Goal: Task Accomplishment & Management: Use online tool/utility

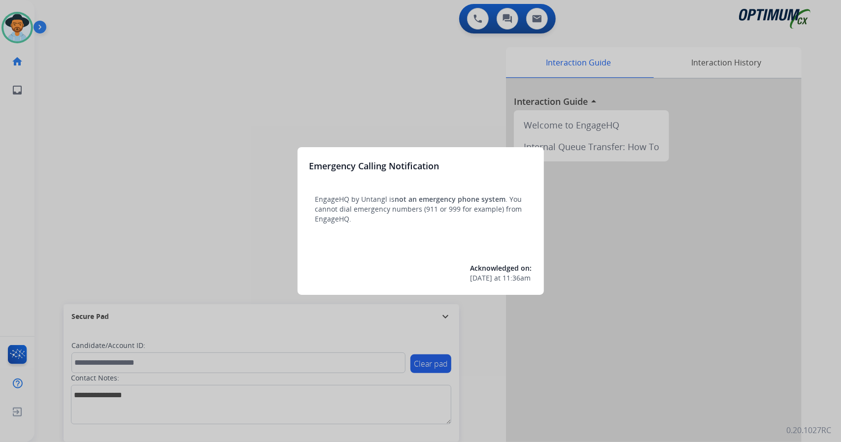
click at [116, 187] on div at bounding box center [420, 221] width 841 height 442
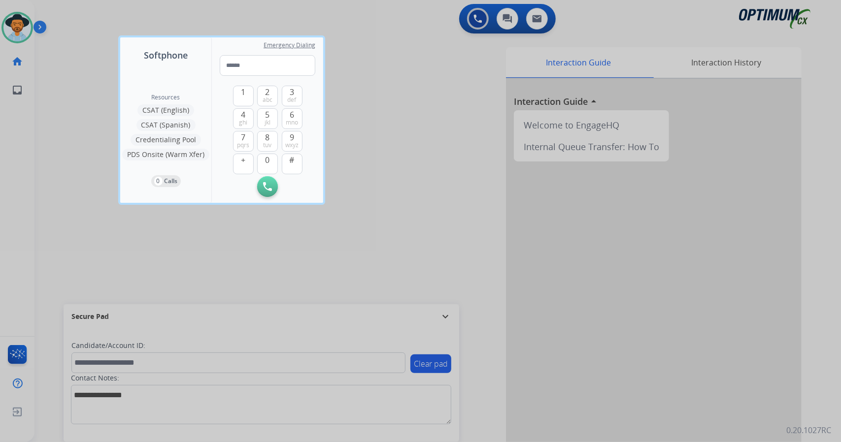
click at [116, 187] on div at bounding box center [420, 221] width 841 height 442
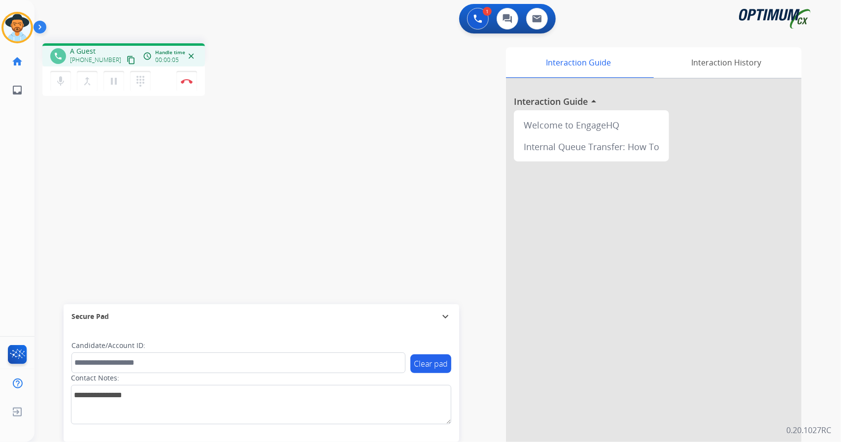
click at [197, 85] on div "mic Mute merge_type Bridge pause Hold dialpad Dialpad Disconnect" at bounding box center [123, 81] width 163 height 30
click at [188, 85] on button "Disconnect" at bounding box center [186, 81] width 21 height 21
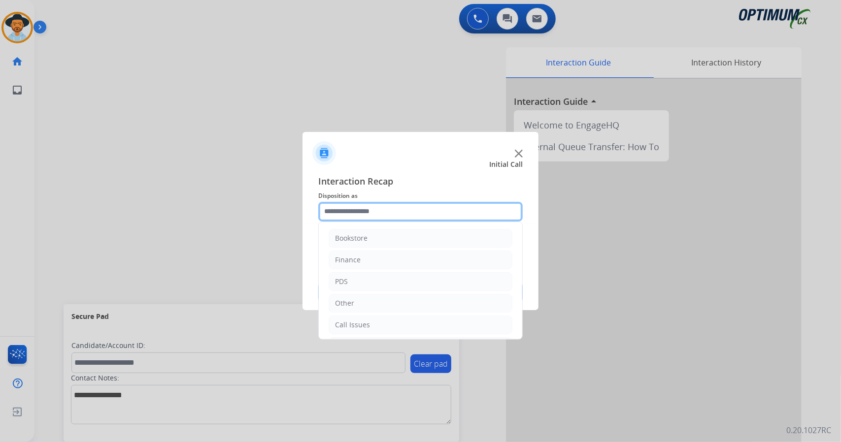
click at [394, 213] on input "text" at bounding box center [420, 212] width 204 height 20
click at [389, 318] on li "Call Issues" at bounding box center [420, 325] width 184 height 19
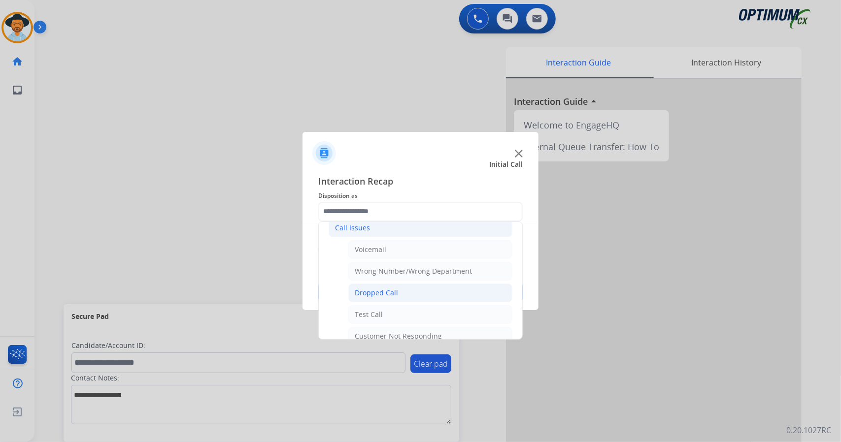
click at [394, 292] on div "Dropped Call" at bounding box center [376, 293] width 43 height 10
type input "**********"
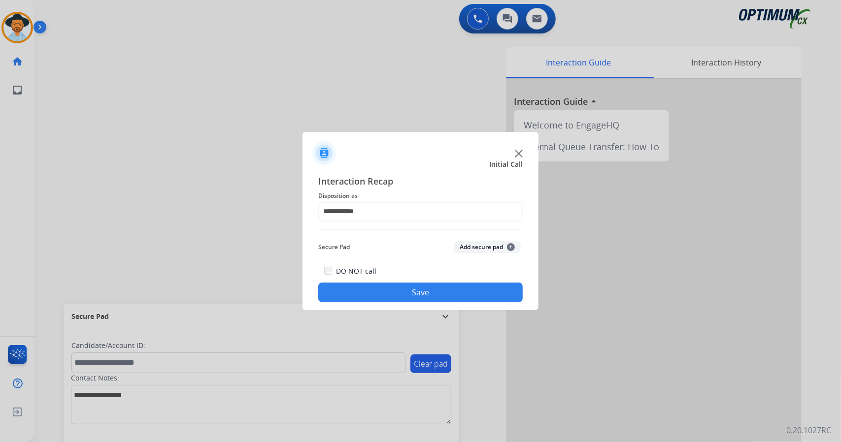
click at [394, 292] on button "Save" at bounding box center [420, 293] width 204 height 20
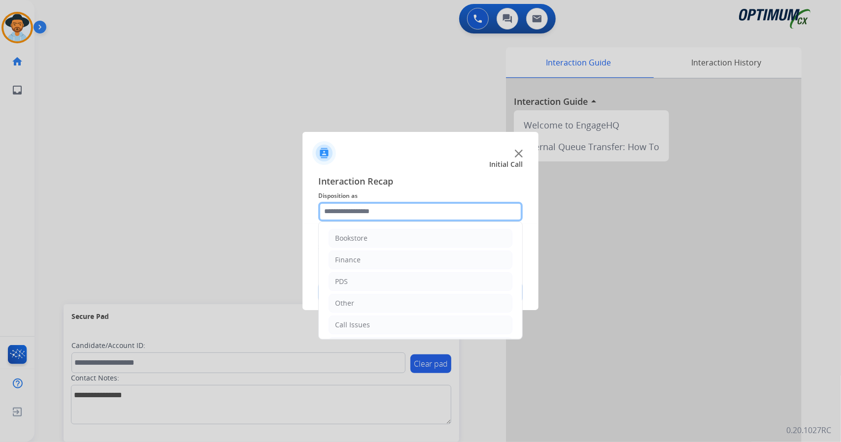
click at [379, 206] on input "text" at bounding box center [420, 212] width 204 height 20
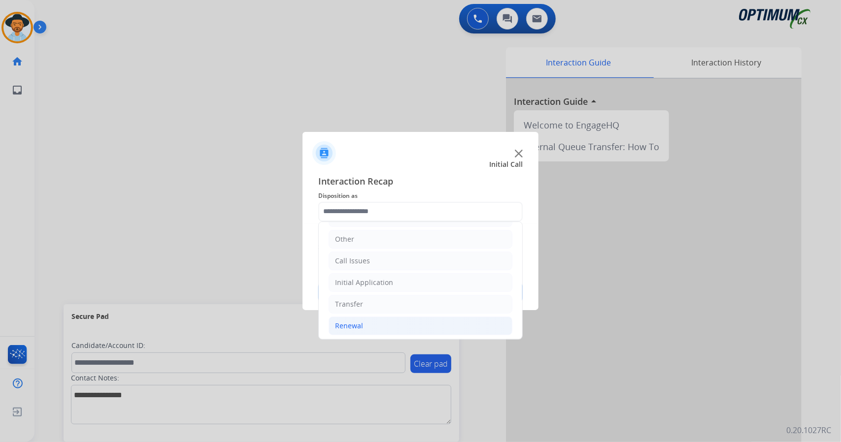
click at [369, 329] on li "Renewal" at bounding box center [420, 326] width 184 height 19
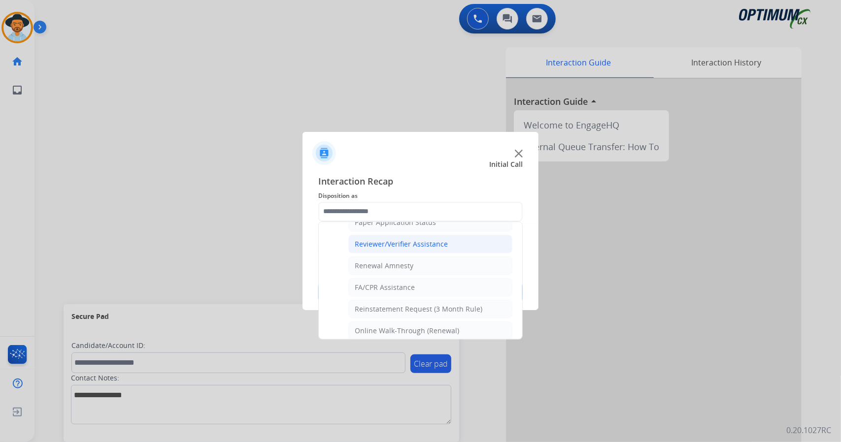
click at [441, 239] on div "Reviewer/Verifier Assistance" at bounding box center [401, 244] width 93 height 10
type input "**********"
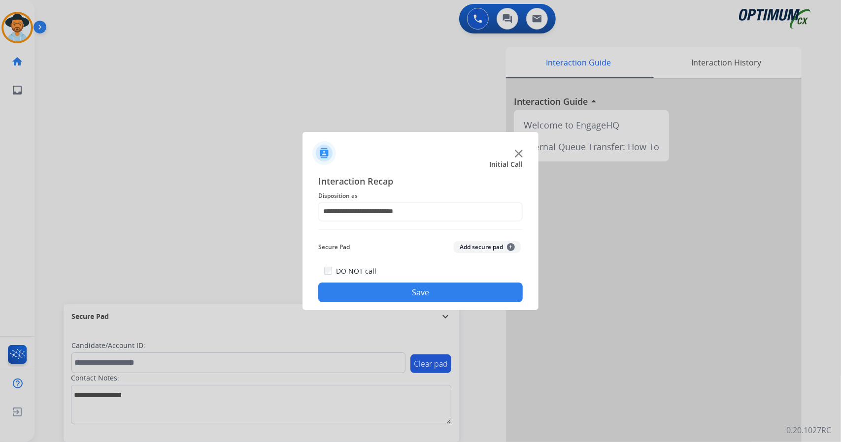
click at [436, 289] on button "Save" at bounding box center [420, 293] width 204 height 20
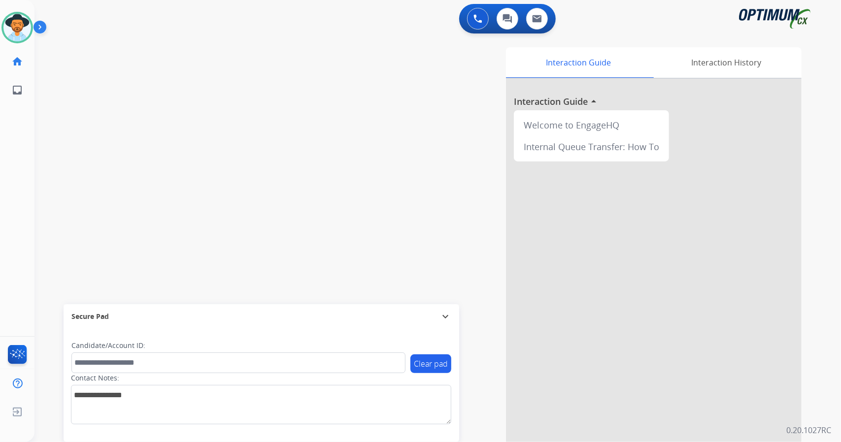
click at [264, 13] on div "0 Voice Interactions 0 Chat Interactions 0 Email Interactions" at bounding box center [431, 20] width 771 height 32
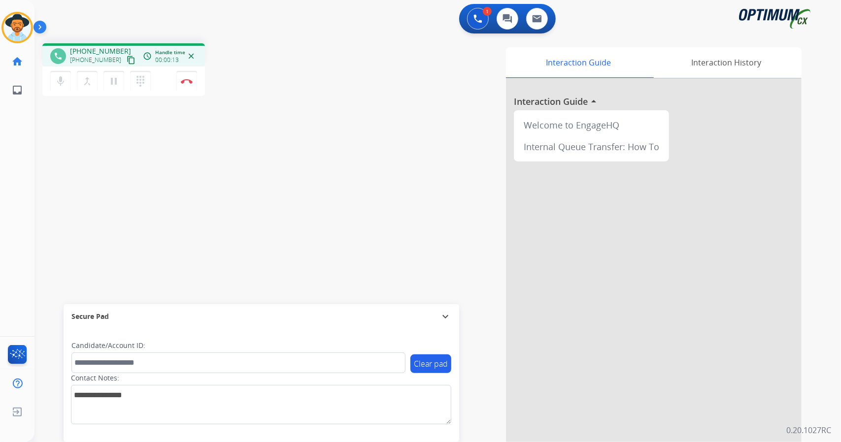
click at [832, 110] on div "1 Voice Interactions 0 Chat Interactions 0 Email Interactions phone [PHONE_NUMB…" at bounding box center [437, 221] width 806 height 442
click at [65, 79] on mat-icon "mic" at bounding box center [61, 81] width 12 height 12
click at [164, 80] on div "mic_off Mute merge_type Bridge pause Hold dialpad Dialpad Disconnect" at bounding box center [123, 81] width 163 height 30
drag, startPoint x: 201, startPoint y: 77, endPoint x: 190, endPoint y: 79, distance: 11.5
click at [190, 79] on div "mic_off Mute merge_type Bridge pause Hold dialpad Dialpad Disconnect" at bounding box center [123, 81] width 163 height 30
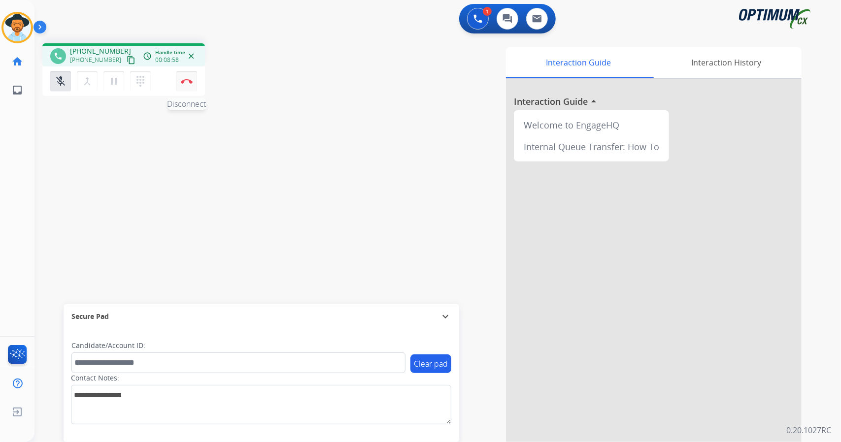
click at [190, 79] on img at bounding box center [187, 81] width 12 height 5
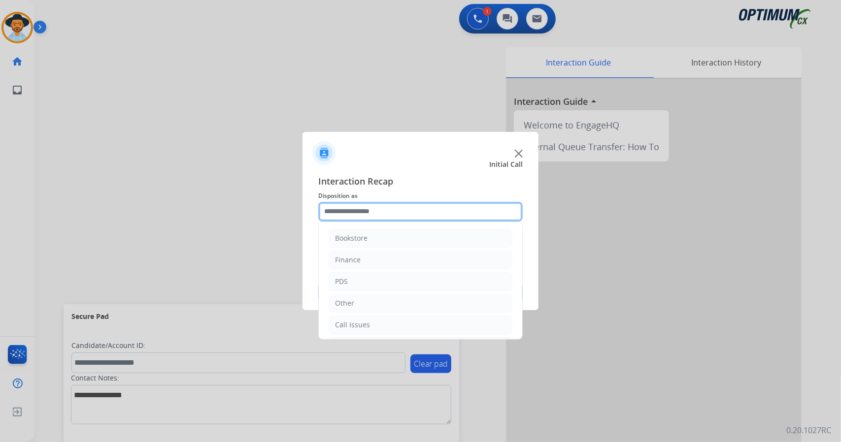
click at [390, 208] on input "text" at bounding box center [420, 212] width 204 height 20
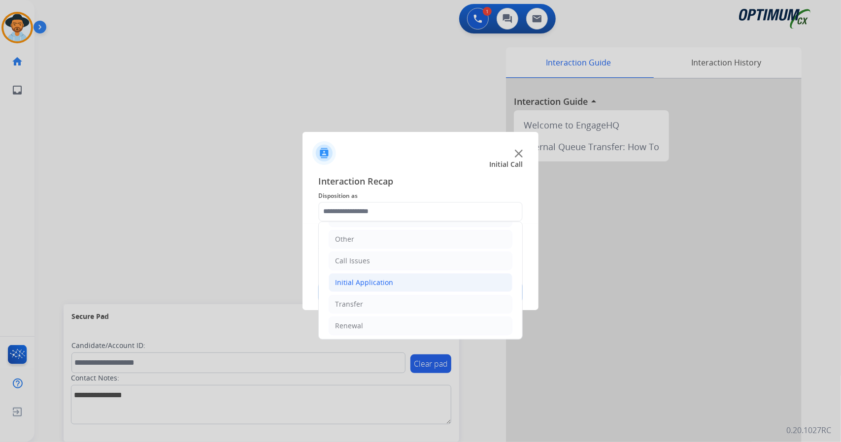
click at [382, 274] on li "Initial Application" at bounding box center [420, 282] width 184 height 19
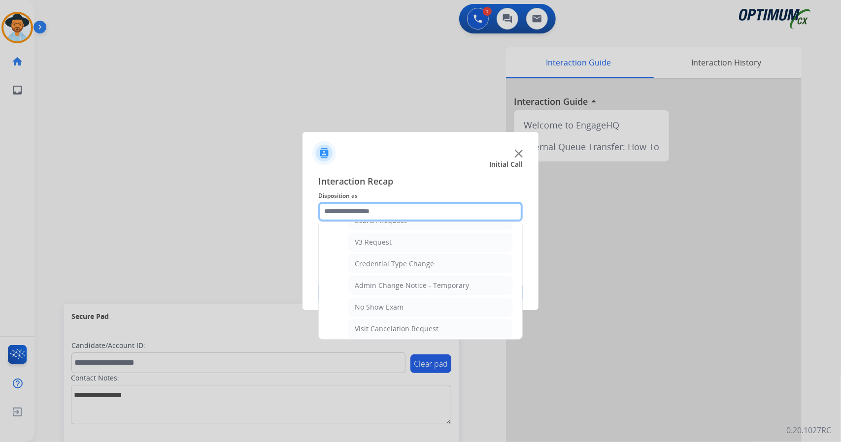
scroll to position [373, 0]
click at [406, 260] on div "Credential Type Change" at bounding box center [394, 265] width 79 height 10
type input "**********"
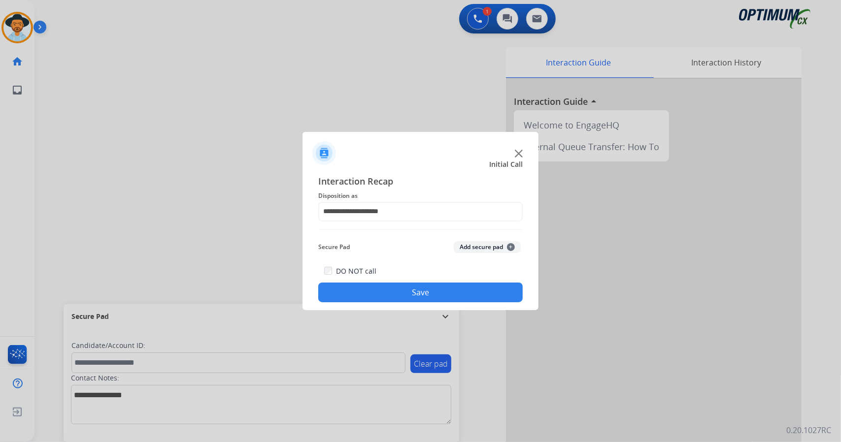
click at [393, 291] on button "Save" at bounding box center [420, 293] width 204 height 20
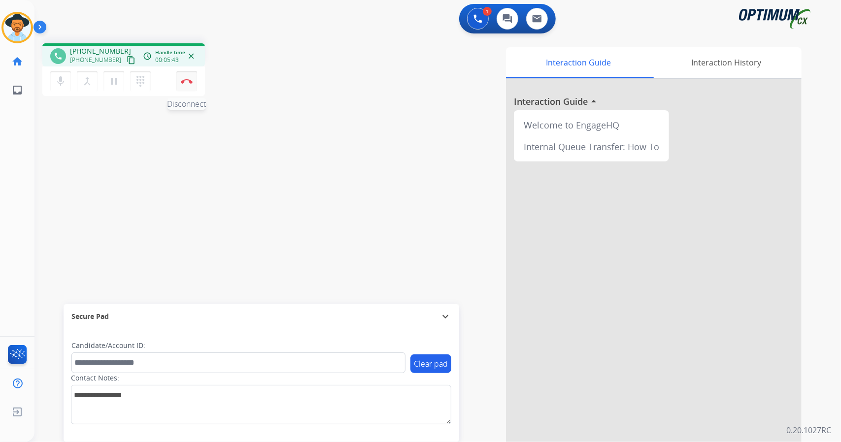
click at [184, 85] on button "Disconnect" at bounding box center [186, 81] width 21 height 21
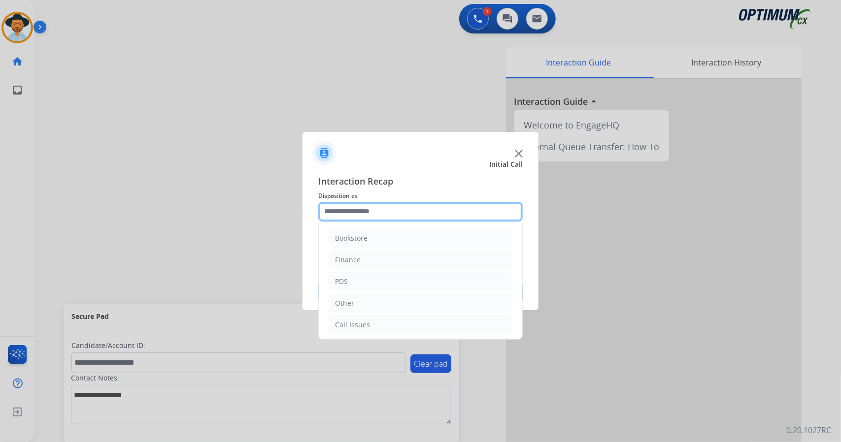
click at [381, 212] on input "text" at bounding box center [420, 212] width 204 height 20
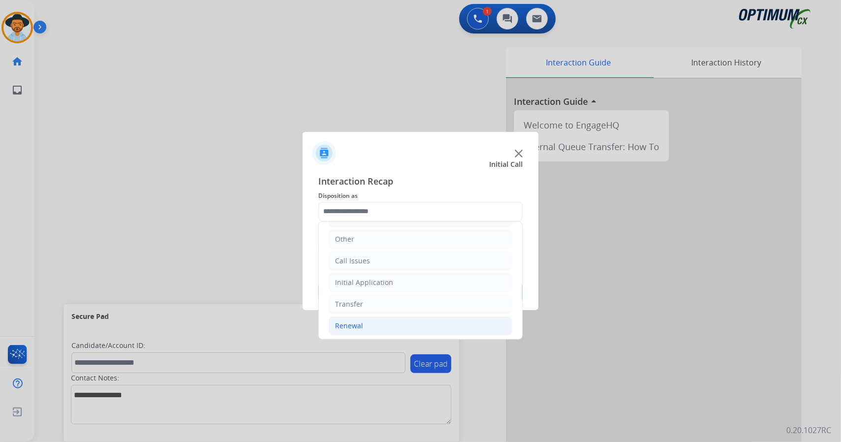
click at [401, 326] on li "Renewal" at bounding box center [420, 326] width 184 height 19
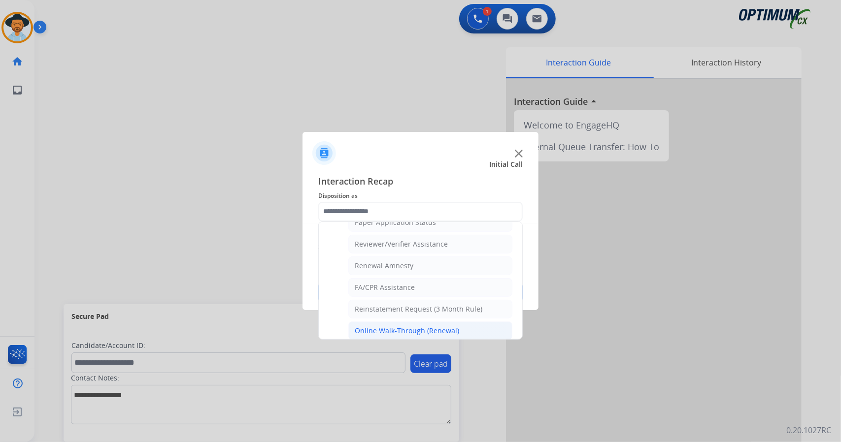
click at [410, 326] on div "Online Walk-Through (Renewal)" at bounding box center [407, 331] width 104 height 10
type input "**********"
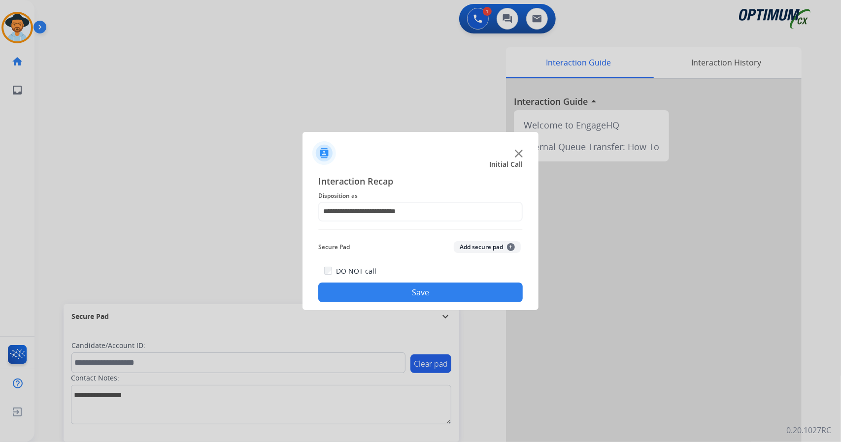
click at [407, 297] on button "Save" at bounding box center [420, 293] width 204 height 20
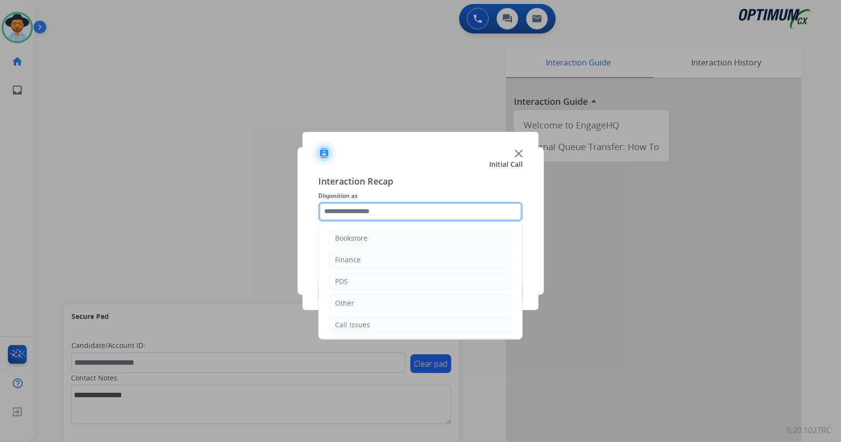
click at [387, 210] on input "text" at bounding box center [420, 212] width 204 height 20
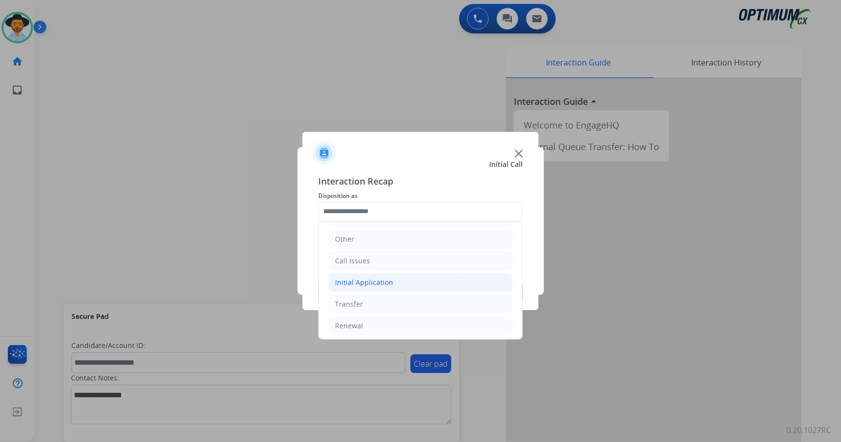
click at [400, 283] on li "Initial Application" at bounding box center [420, 282] width 184 height 19
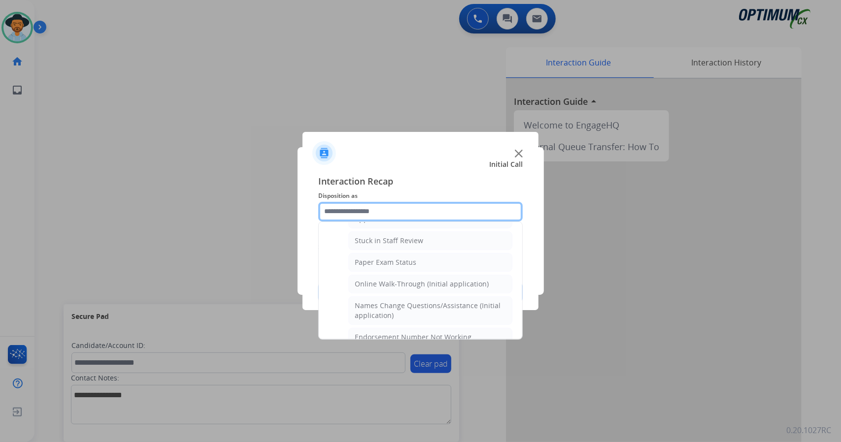
scroll to position [171, 0]
click at [400, 283] on div "Online Walk-Through (Initial application)" at bounding box center [422, 284] width 134 height 10
type input "**********"
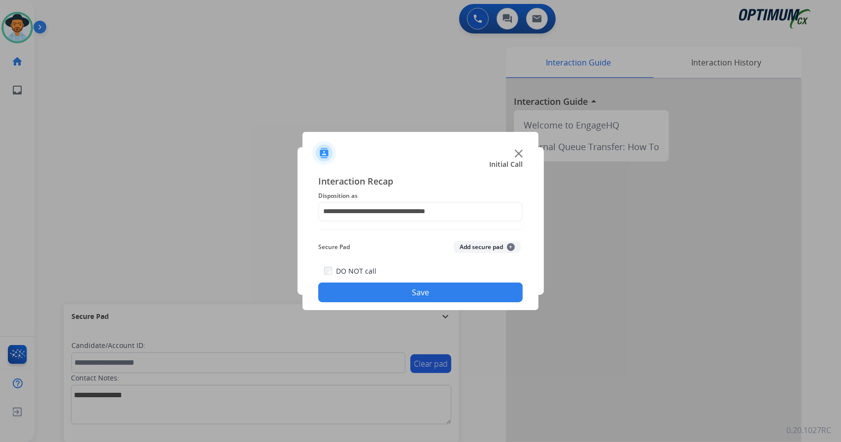
click at [400, 283] on div "DO NOT call Save" at bounding box center [420, 283] width 204 height 37
click at [400, 294] on button "Save" at bounding box center [420, 293] width 204 height 20
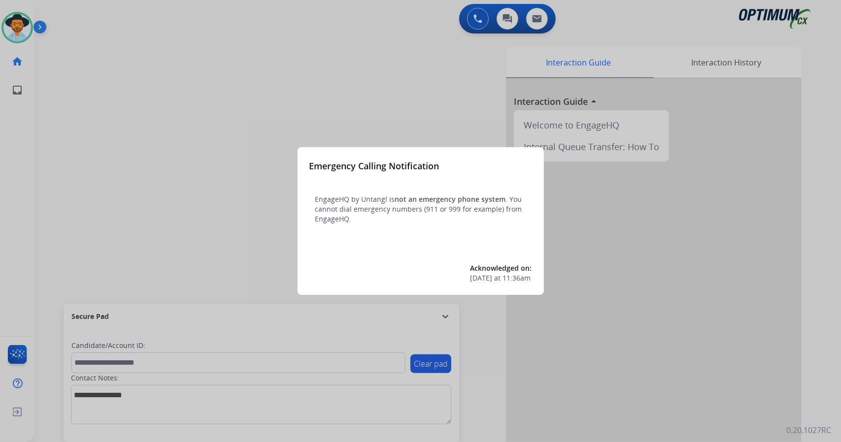
click at [256, 245] on div at bounding box center [420, 221] width 841 height 442
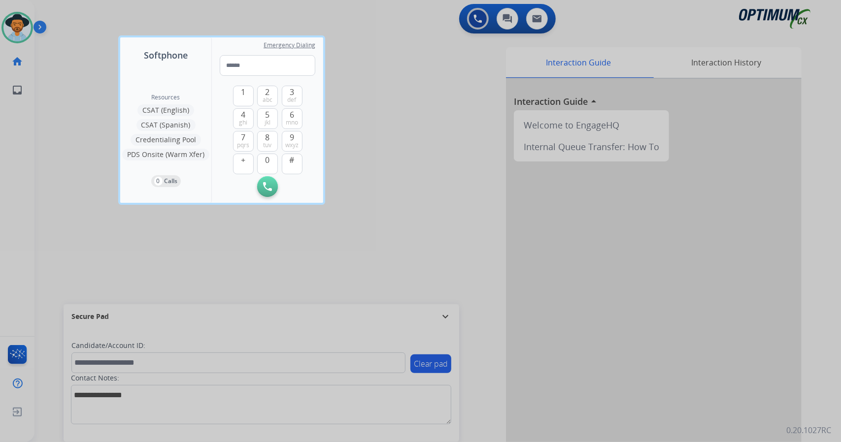
click at [101, 167] on div at bounding box center [420, 221] width 841 height 442
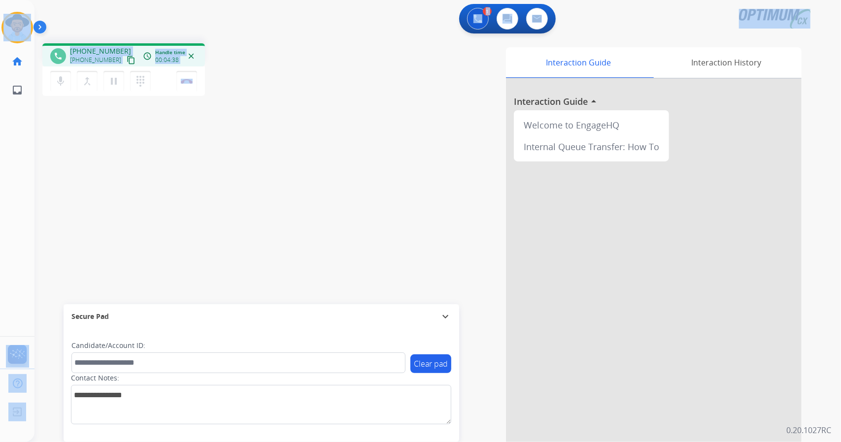
drag, startPoint x: 222, startPoint y: 82, endPoint x: 0, endPoint y: -4, distance: 238.0
click at [0, 0] on html "Outbound call Quit Outbound call Quit Schedule interaction + Add to my list Cus…" at bounding box center [420, 221] width 841 height 442
click at [56, 12] on div "1 Voice Interactions 0 Chat Interactions 0 Email Interactions" at bounding box center [431, 20] width 771 height 32
drag, startPoint x: 2, startPoint y: 4, endPoint x: 254, endPoint y: 133, distance: 282.4
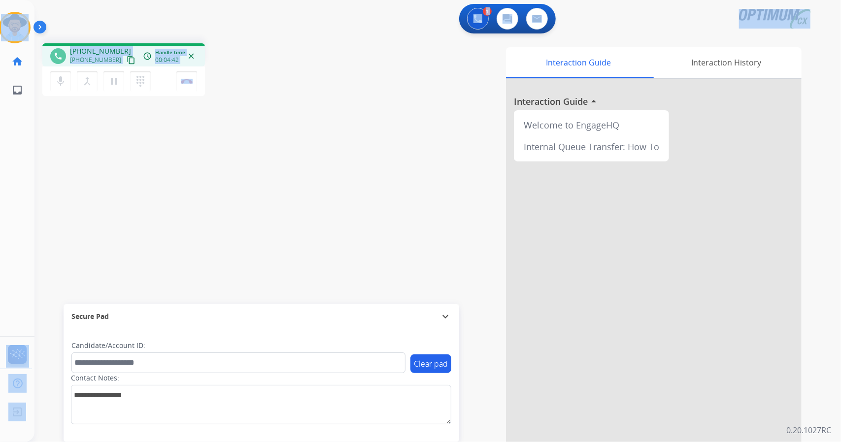
click at [254, 133] on div "Outbound call Quit Outbound call Quit Schedule interaction + Add to my list Cus…" at bounding box center [420, 221] width 841 height 442
click at [265, 89] on div "phone +12818445088 +12818445088 content_copy access_time Call metrics Queue 00:…" at bounding box center [175, 71] width 267 height 56
drag, startPoint x: 234, startPoint y: 84, endPoint x: 0, endPoint y: -21, distance: 256.6
click at [0, 0] on html "Outbound call Quit Outbound call Quit Schedule interaction + Add to my list Cus…" at bounding box center [420, 221] width 841 height 442
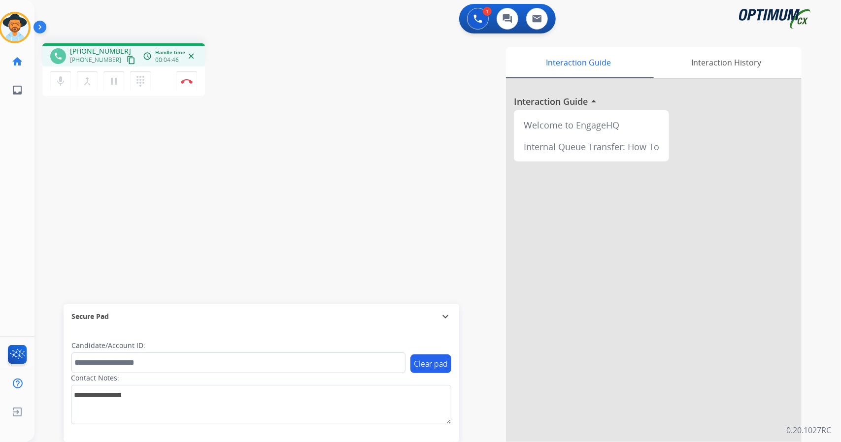
click at [362, 101] on div "Interaction Guide Interaction History Interaction Guide arrow_drop_up Welcome t…" at bounding box center [558, 246] width 488 height 399
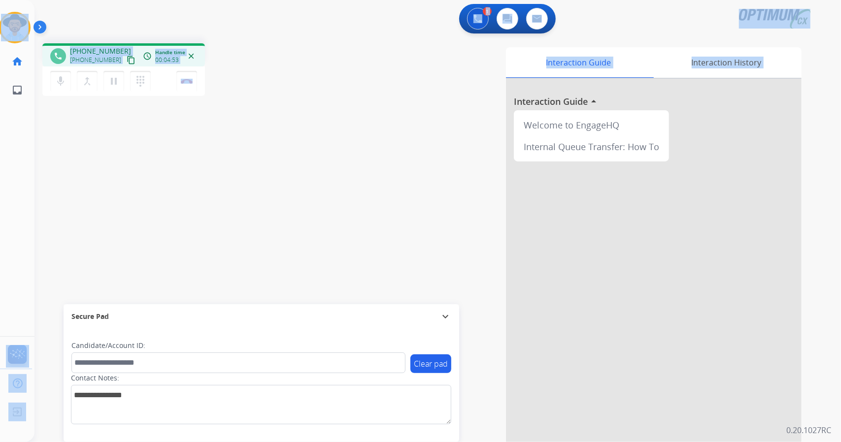
drag, startPoint x: 4, startPoint y: 4, endPoint x: 334, endPoint y: 127, distance: 351.6
click at [334, 127] on div "Outbound call Quit Outbound call Quit Schedule interaction + Add to my list Cus…" at bounding box center [420, 221] width 841 height 442
click at [334, 127] on div "Interaction Guide Interaction History Interaction Guide arrow_drop_up Welcome t…" at bounding box center [558, 246] width 488 height 399
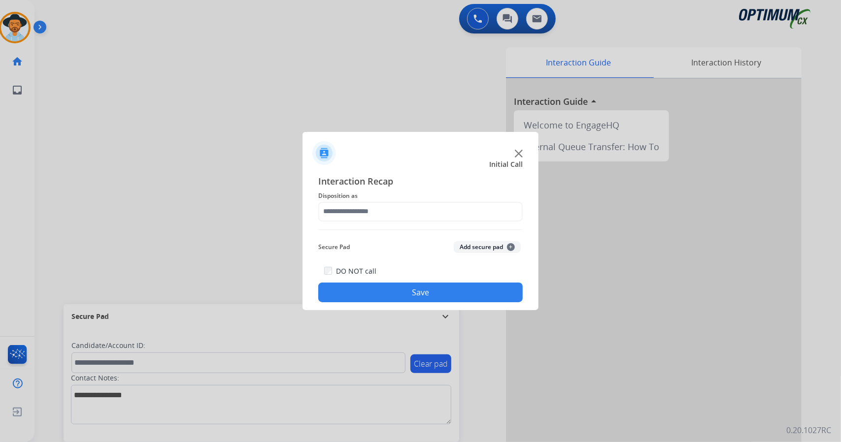
click at [185, 86] on div at bounding box center [420, 221] width 841 height 442
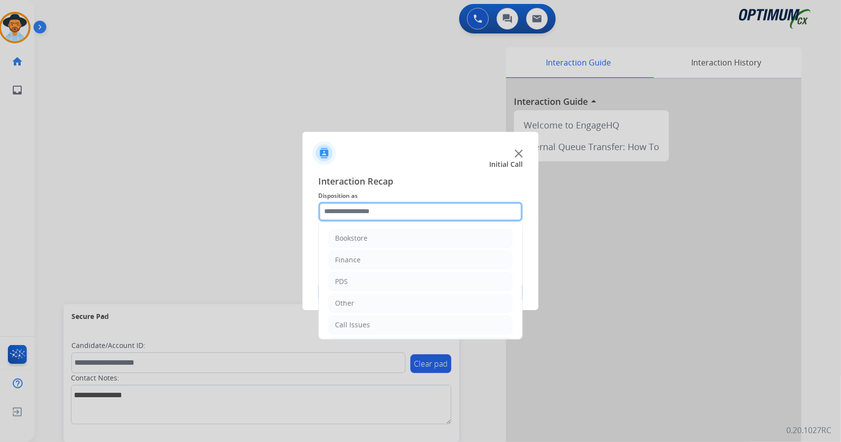
click at [361, 214] on input "text" at bounding box center [420, 212] width 204 height 20
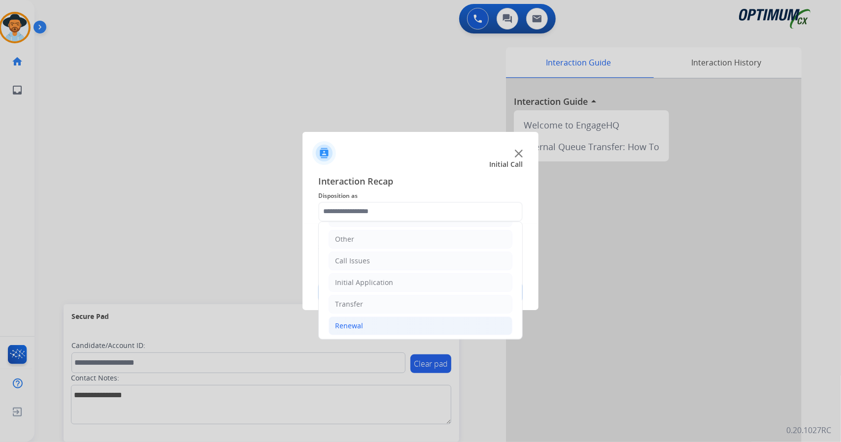
click at [412, 320] on li "Renewal" at bounding box center [420, 326] width 184 height 19
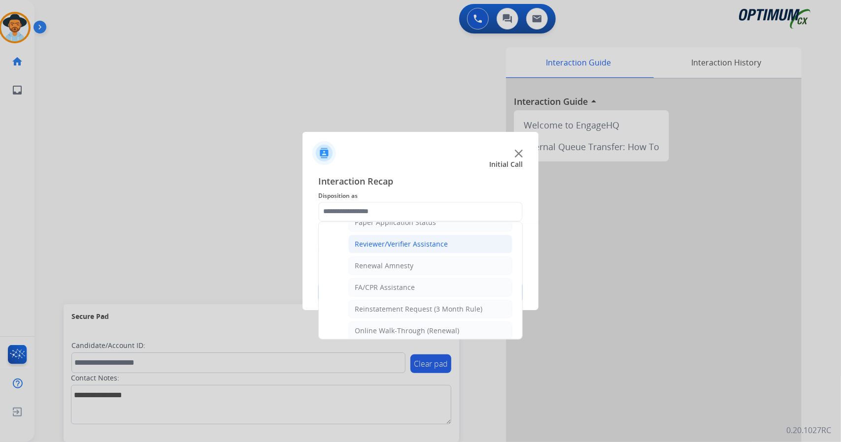
click at [437, 241] on div "Reviewer/Verifier Assistance" at bounding box center [401, 244] width 93 height 10
type input "**********"
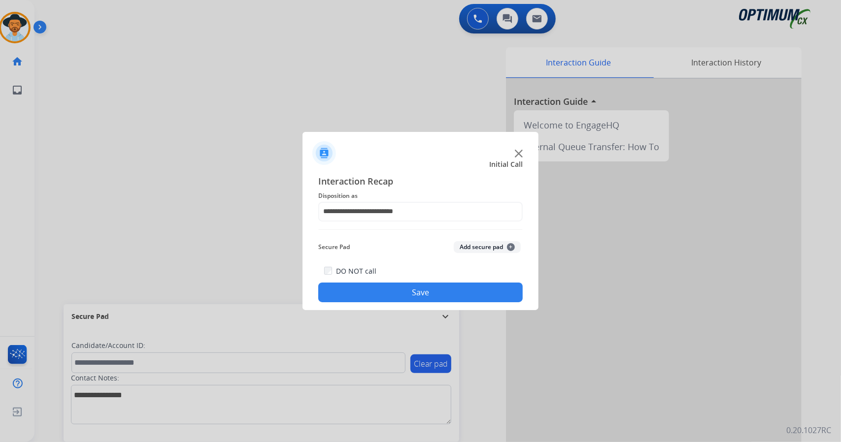
click at [439, 290] on button "Save" at bounding box center [420, 293] width 204 height 20
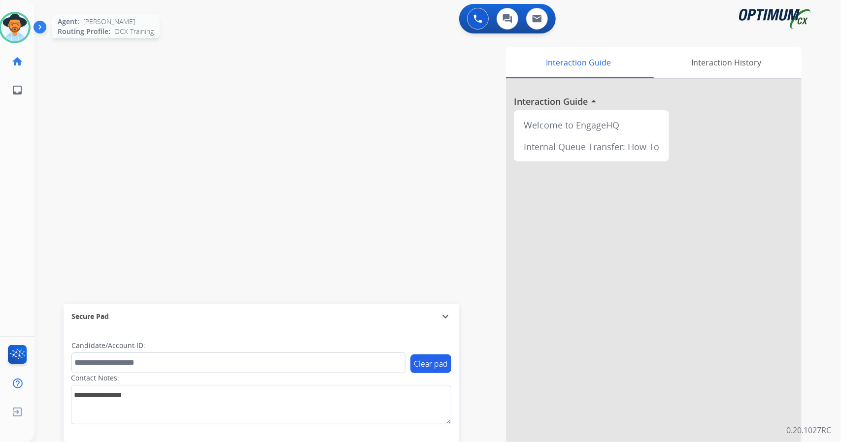
click at [6, 17] on img at bounding box center [15, 28] width 28 height 28
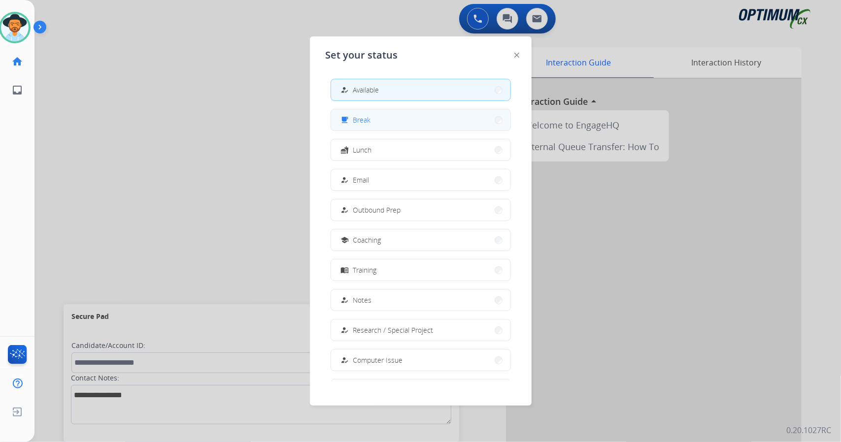
click at [398, 122] on button "free_breakfast Break" at bounding box center [420, 119] width 179 height 21
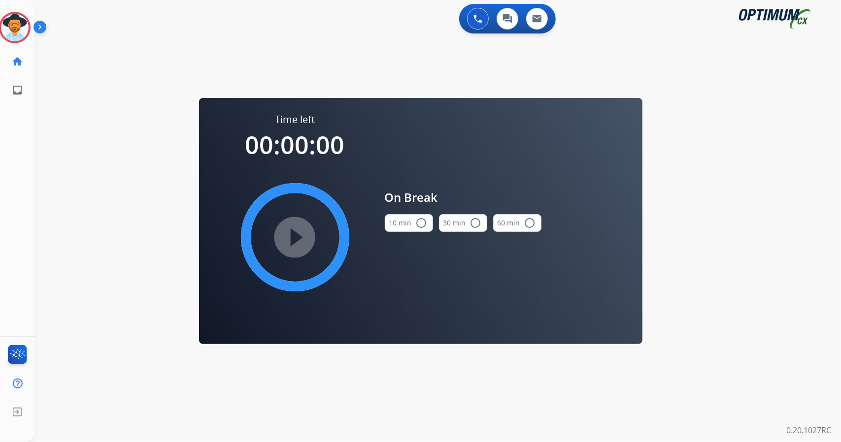
click at [826, 211] on div "0 Voice Interactions 0 Chat Interactions 0 Email Interactions swap_horiz Break …" at bounding box center [437, 221] width 806 height 442
click at [397, 228] on button "10 min radio_button_unchecked" at bounding box center [409, 223] width 48 height 18
click at [301, 231] on mat-icon "play_circle_filled" at bounding box center [295, 237] width 12 height 12
click at [19, 24] on icon at bounding box center [15, 28] width 32 height 32
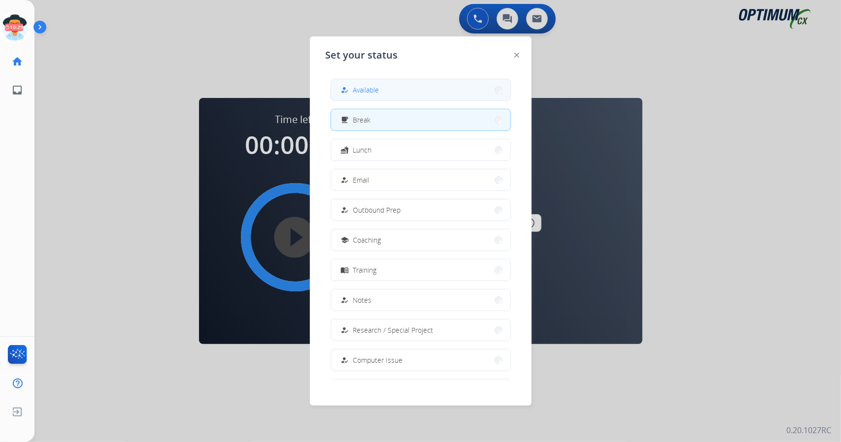
click at [405, 98] on button "how_to_reg Available" at bounding box center [420, 89] width 179 height 21
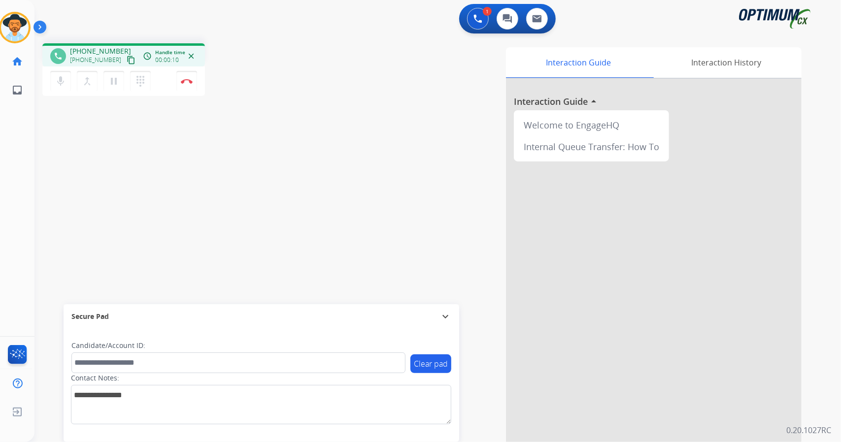
click at [145, 9] on div "1 Voice Interactions 0 Chat Interactions 0 Email Interactions" at bounding box center [431, 20] width 771 height 32
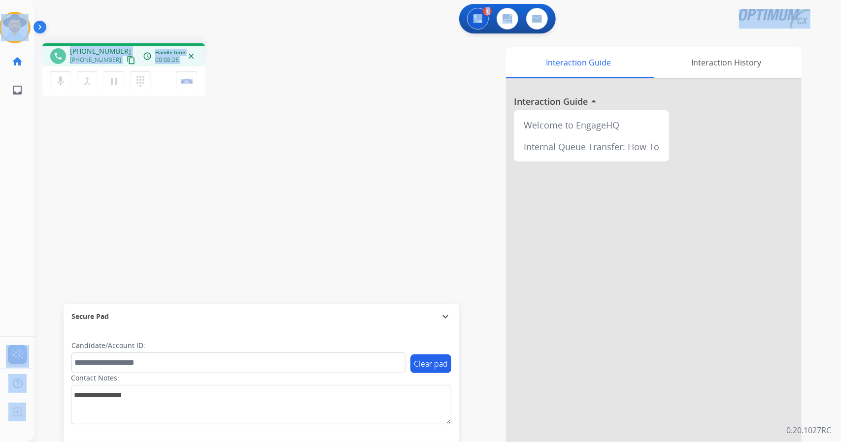
drag, startPoint x: 243, startPoint y: 86, endPoint x: 0, endPoint y: -20, distance: 265.3
click at [0, 0] on html "Outbound call Quit Outbound call Quit Schedule interaction + Add to my list Cus…" at bounding box center [420, 221] width 841 height 442
click at [73, 16] on div "1 Voice Interactions 0 Chat Interactions 0 Email Interactions" at bounding box center [431, 20] width 771 height 32
drag, startPoint x: 2, startPoint y: 2, endPoint x: 288, endPoint y: 116, distance: 307.5
click at [288, 116] on div "Outbound call Quit Outbound call Quit Schedule interaction + Add to my list Cus…" at bounding box center [420, 221] width 841 height 442
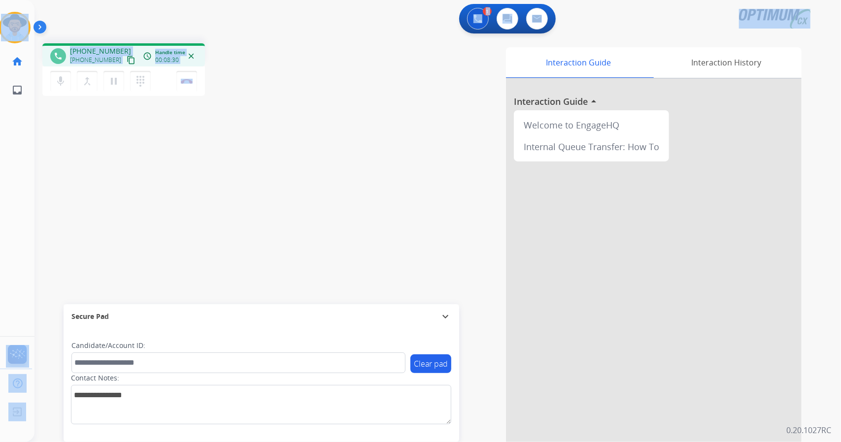
click at [288, 116] on div "phone +13304565120 +13304565120 content_copy access_time Call metrics Queue 00:…" at bounding box center [425, 240] width 783 height 411
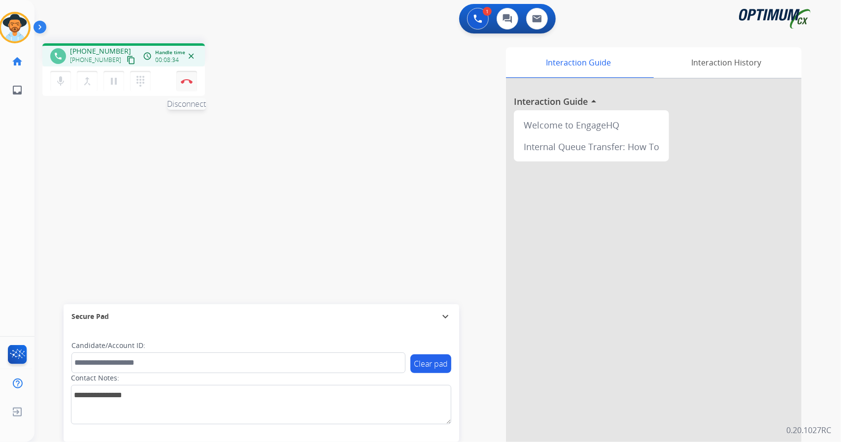
click at [188, 83] on img at bounding box center [187, 81] width 12 height 5
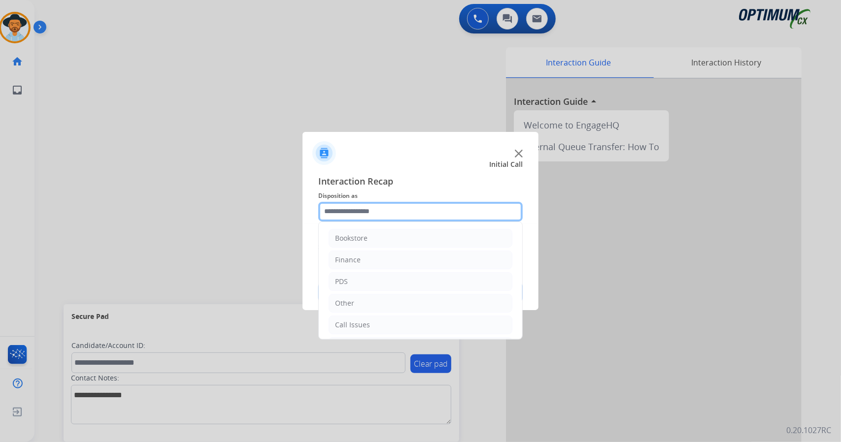
click at [367, 219] on input "text" at bounding box center [420, 212] width 204 height 20
click at [375, 242] on li "Bookstore" at bounding box center [420, 238] width 184 height 19
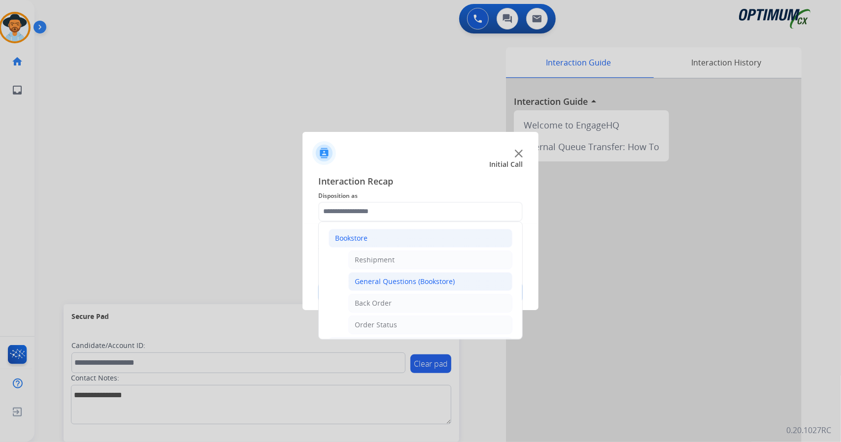
click at [401, 274] on li "General Questions (Bookstore)" at bounding box center [430, 281] width 164 height 19
type input "**********"
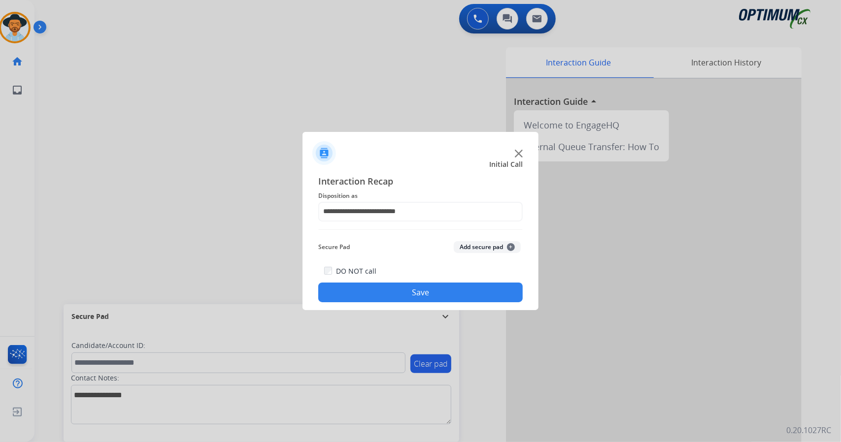
click at [405, 291] on button "Save" at bounding box center [420, 293] width 204 height 20
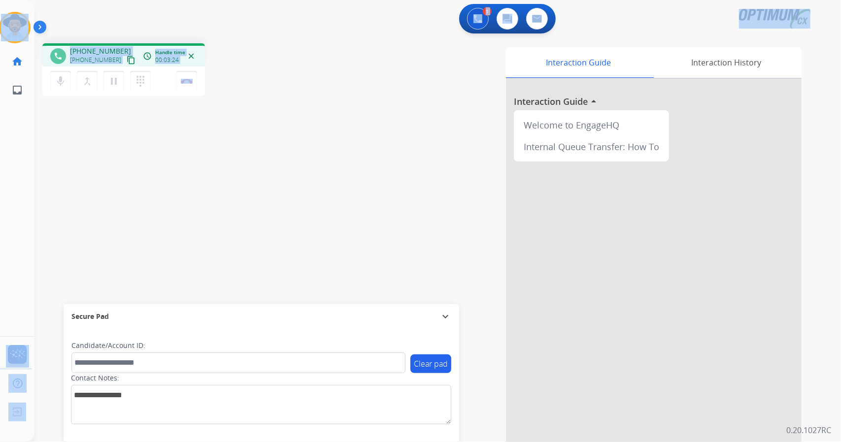
drag, startPoint x: 237, startPoint y: 77, endPoint x: 1, endPoint y: -18, distance: 255.0
click at [1, 0] on html "Outbound call Quit Outbound call Quit Schedule interaction + Add to my list Cus…" at bounding box center [420, 221] width 841 height 442
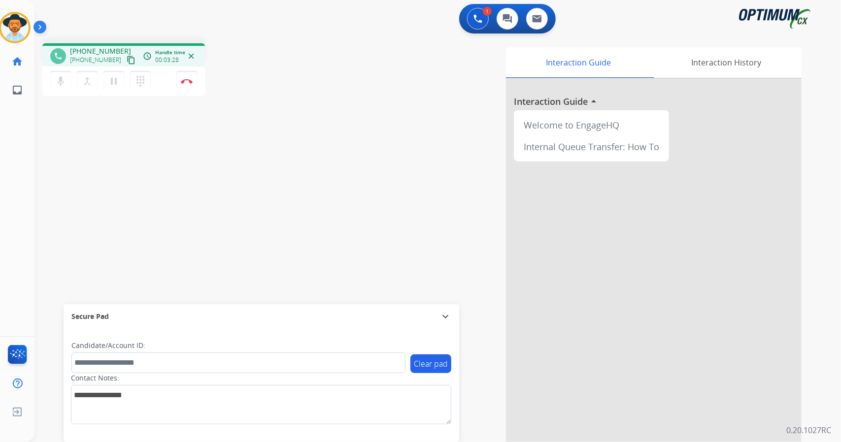
click at [225, 80] on div "phone +16313395064 +16313395064 content_copy access_time Call metrics Queue 00:…" at bounding box center [175, 71] width 267 height 56
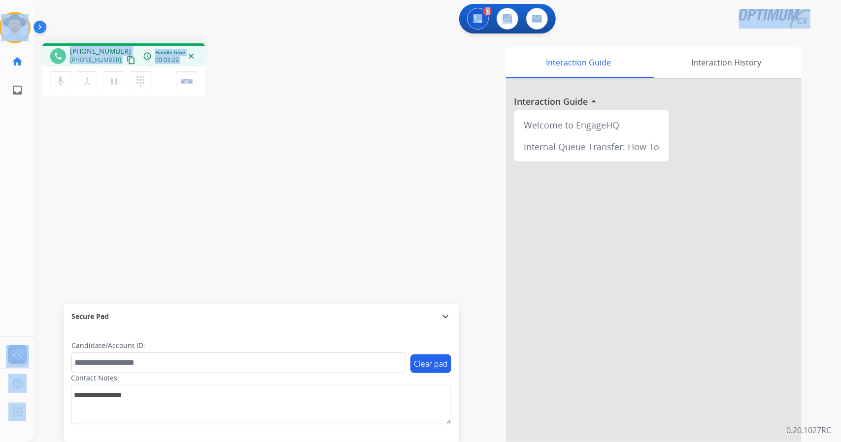
drag, startPoint x: 225, startPoint y: 80, endPoint x: 1, endPoint y: -13, distance: 242.6
click at [1, 0] on html "Outbound call Quit Outbound call Quit Schedule interaction + Add to my list Cus…" at bounding box center [420, 221] width 841 height 442
click at [277, 54] on div "phone +16313395064 +16313395064 content_copy access_time Call metrics Queue 00:…" at bounding box center [175, 71] width 267 height 56
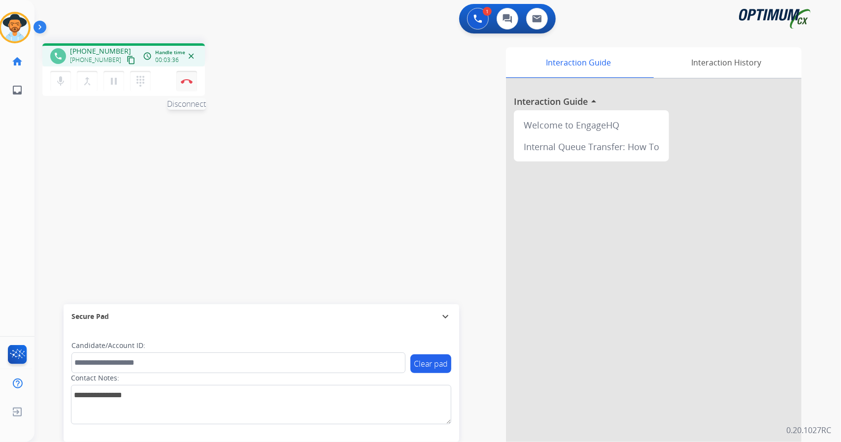
click at [193, 90] on button "Disconnect" at bounding box center [186, 81] width 21 height 21
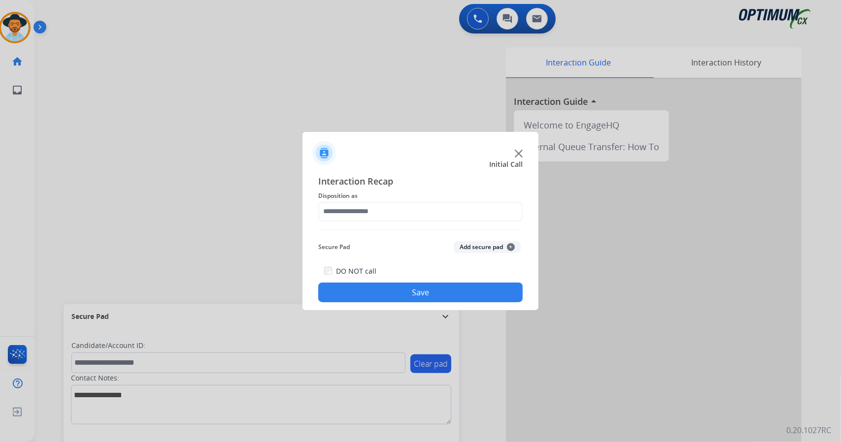
drag, startPoint x: 390, startPoint y: 200, endPoint x: 393, endPoint y: 212, distance: 11.8
click at [393, 212] on div "Interaction Recap Disposition as Secure Pad Add secure pad + DO NOT call Save" at bounding box center [420, 238] width 204 height 129
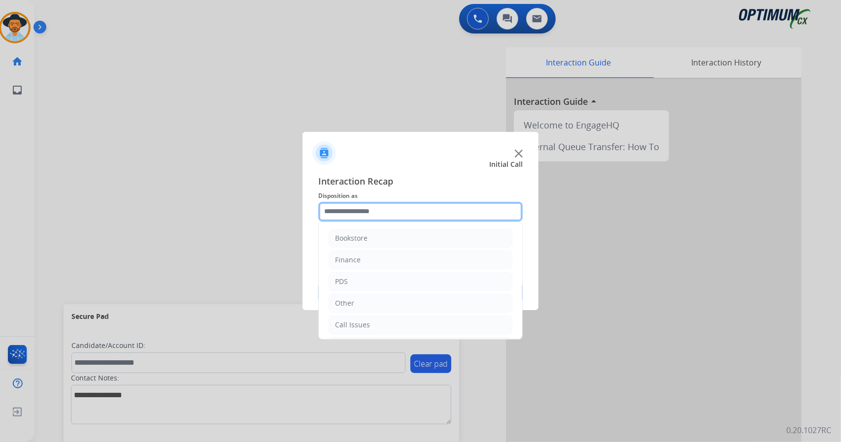
click at [393, 212] on input "text" at bounding box center [420, 212] width 204 height 20
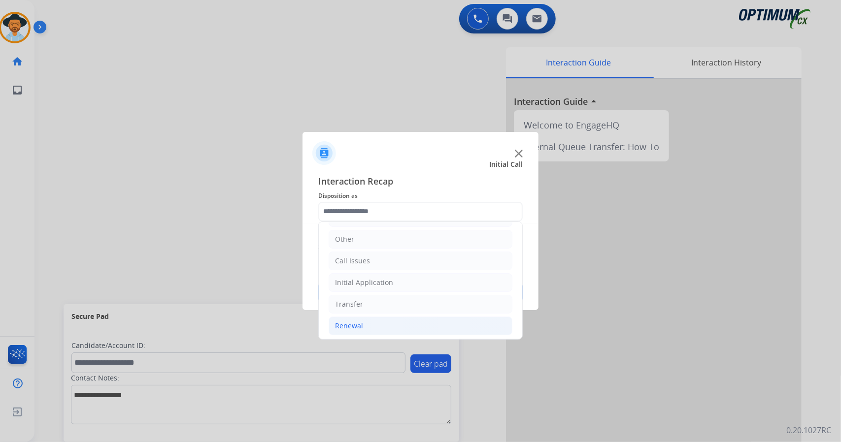
click at [391, 325] on li "Renewal" at bounding box center [420, 326] width 184 height 19
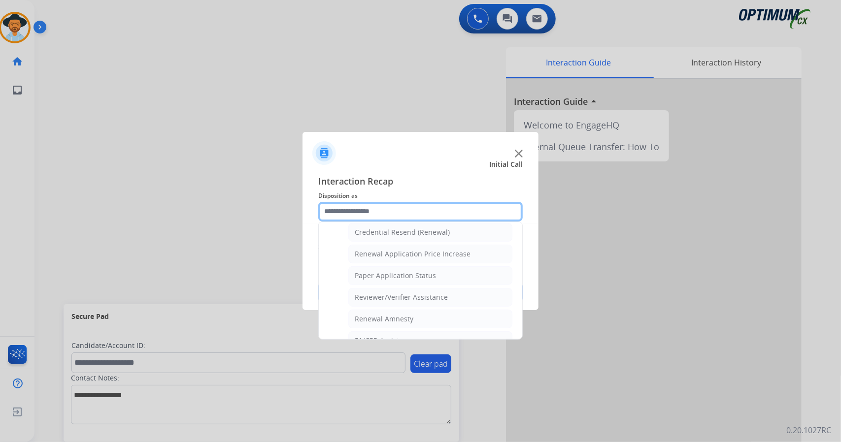
scroll to position [372, 0]
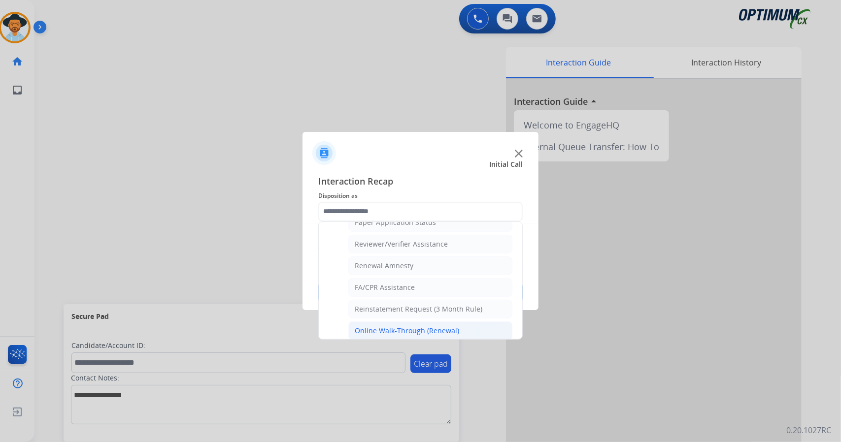
click at [395, 326] on div "Online Walk-Through (Renewal)" at bounding box center [407, 331] width 104 height 10
type input "**********"
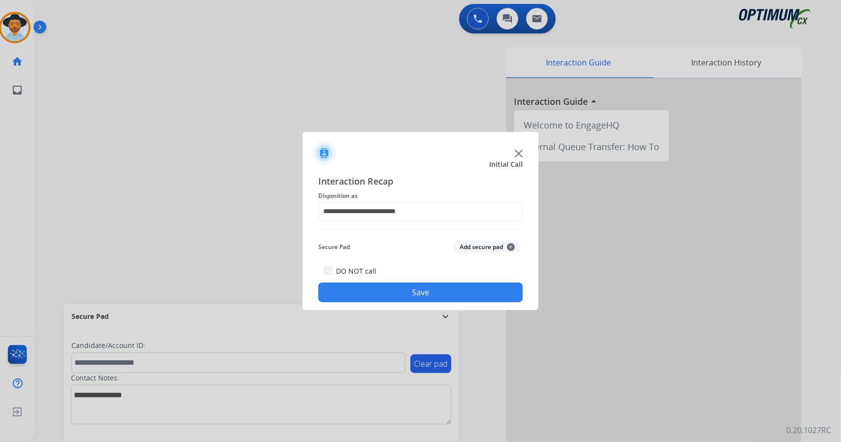
click at [408, 292] on button "Save" at bounding box center [420, 293] width 204 height 20
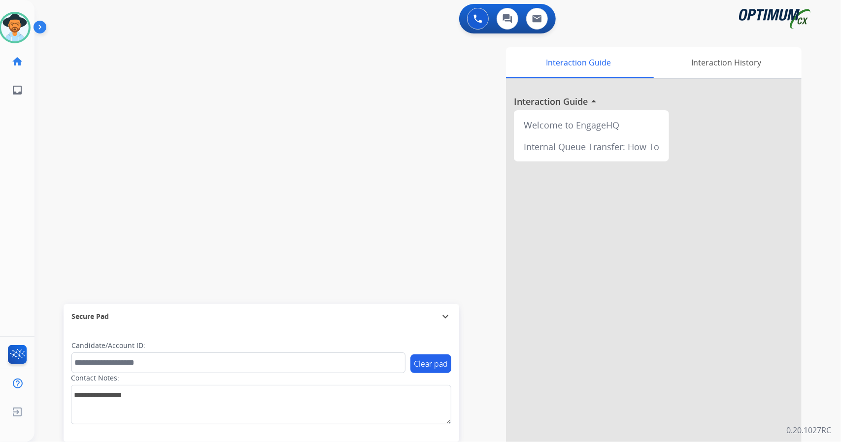
click at [460, 181] on div "Interaction Guide Interaction History Interaction Guide arrow_drop_up Welcome t…" at bounding box center [558, 246] width 488 height 399
click at [45, 4] on div "0 Voice Interactions 0 Chat Interactions 0 Email Interactions" at bounding box center [425, 20] width 783 height 32
click at [97, 112] on div "swap_horiz Break voice bridge close_fullscreen Connect 3-Way Call merge_type Se…" at bounding box center [425, 240] width 783 height 411
click at [23, 34] on img at bounding box center [15, 28] width 28 height 28
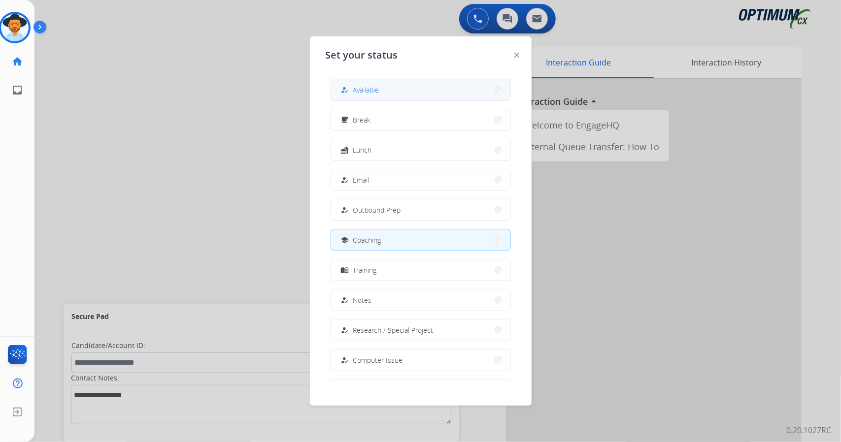
click at [377, 84] on div "how_to_reg Available" at bounding box center [359, 90] width 40 height 12
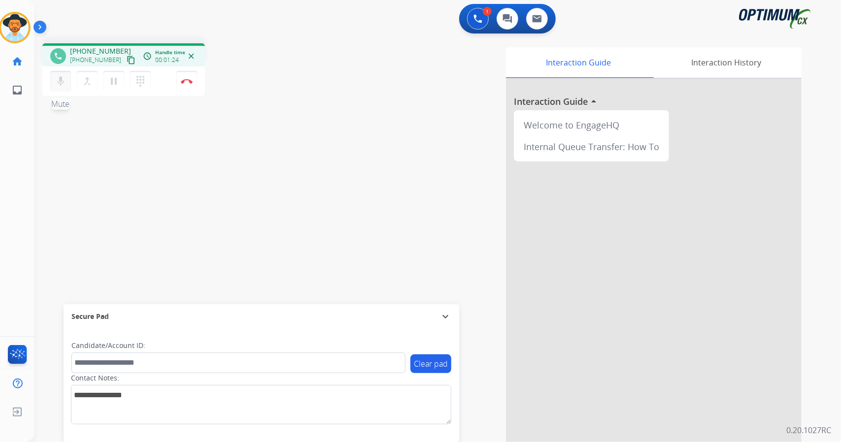
click at [68, 76] on button "mic Mute" at bounding box center [60, 81] width 21 height 21
click at [62, 79] on mat-icon "mic_off" at bounding box center [61, 81] width 12 height 12
click at [62, 79] on mat-icon "mic" at bounding box center [61, 81] width 12 height 12
click at [65, 80] on mat-icon "mic_off" at bounding box center [61, 81] width 12 height 12
click at [65, 80] on mat-icon "mic" at bounding box center [61, 81] width 12 height 12
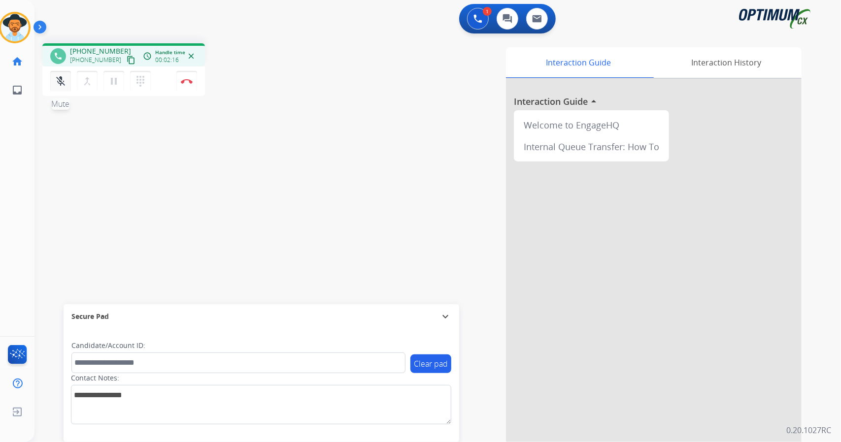
click at [69, 78] on button "mic_off Mute" at bounding box center [60, 81] width 21 height 21
click at [61, 78] on mat-icon "mic" at bounding box center [61, 81] width 12 height 12
click at [61, 78] on mat-icon "mic_off" at bounding box center [61, 81] width 12 height 12
click at [58, 80] on mat-icon "mic" at bounding box center [61, 81] width 12 height 12
click at [58, 80] on mat-icon "mic_off" at bounding box center [61, 81] width 12 height 12
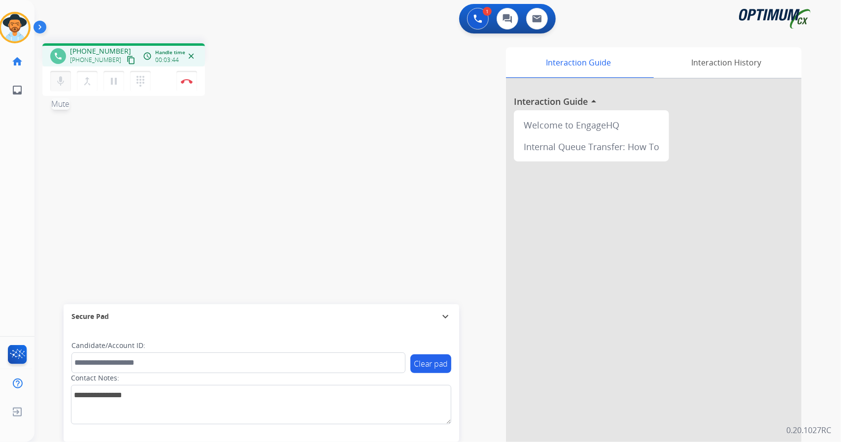
click at [70, 88] on button "mic Mute" at bounding box center [60, 81] width 21 height 21
click at [56, 78] on mat-icon "mic_off" at bounding box center [61, 81] width 12 height 12
click at [56, 78] on mat-icon "mic" at bounding box center [61, 81] width 12 height 12
click at [56, 78] on mat-icon "mic_off" at bounding box center [61, 81] width 12 height 12
click at [65, 85] on mat-icon "mic" at bounding box center [61, 81] width 12 height 12
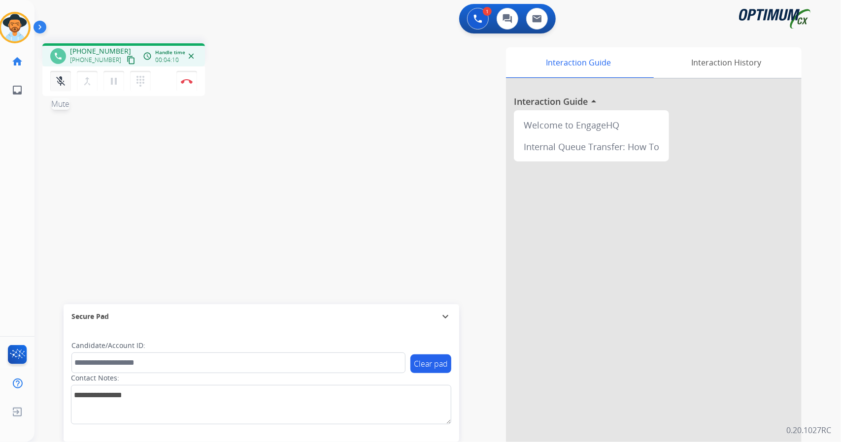
click at [64, 87] on button "mic_off Mute" at bounding box center [60, 81] width 21 height 21
click at [61, 90] on button "mic Mute" at bounding box center [60, 81] width 21 height 21
click at [61, 90] on button "mic_off Mute" at bounding box center [60, 81] width 21 height 21
click at [184, 91] on div "mic Mute merge_type Bridge pause Hold dialpad Dialpad Disconnect" at bounding box center [123, 81] width 163 height 30
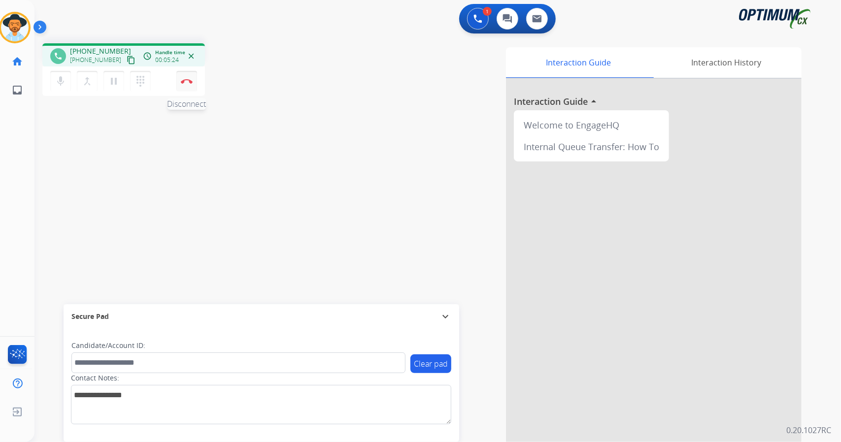
click at [185, 81] on img at bounding box center [187, 81] width 12 height 5
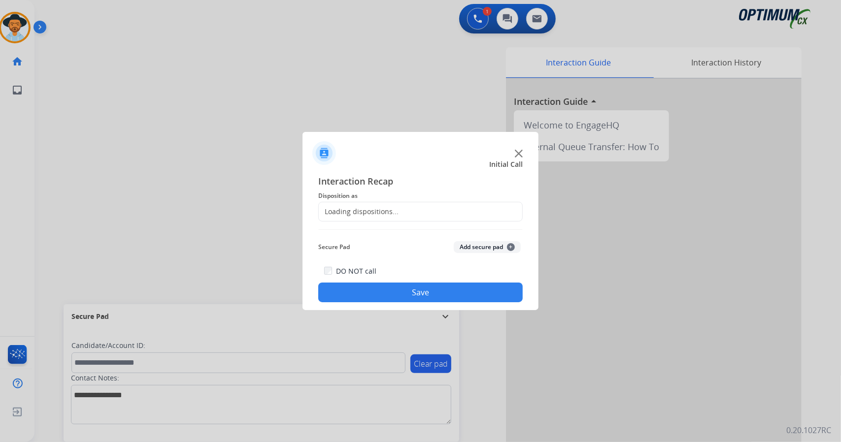
click at [185, 81] on div at bounding box center [420, 221] width 841 height 442
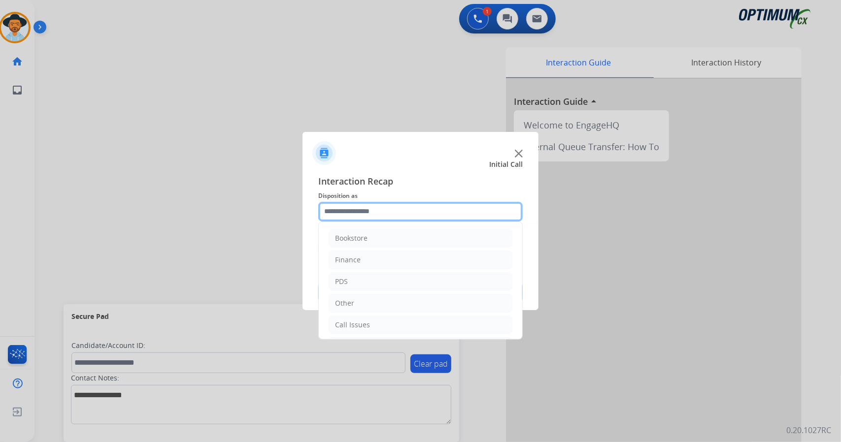
click at [435, 213] on input "text" at bounding box center [420, 212] width 204 height 20
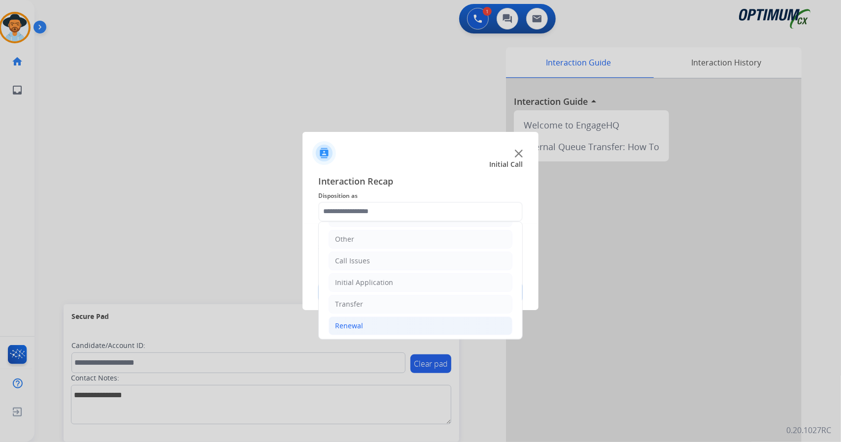
click at [383, 319] on li "Renewal" at bounding box center [420, 326] width 184 height 19
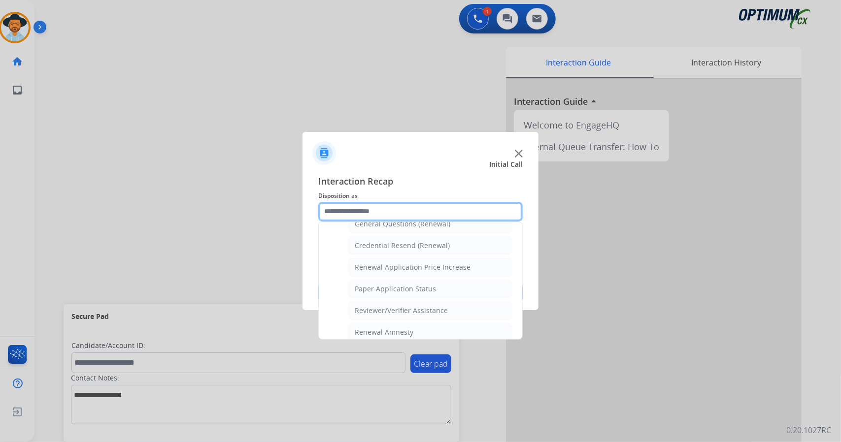
scroll to position [372, 0]
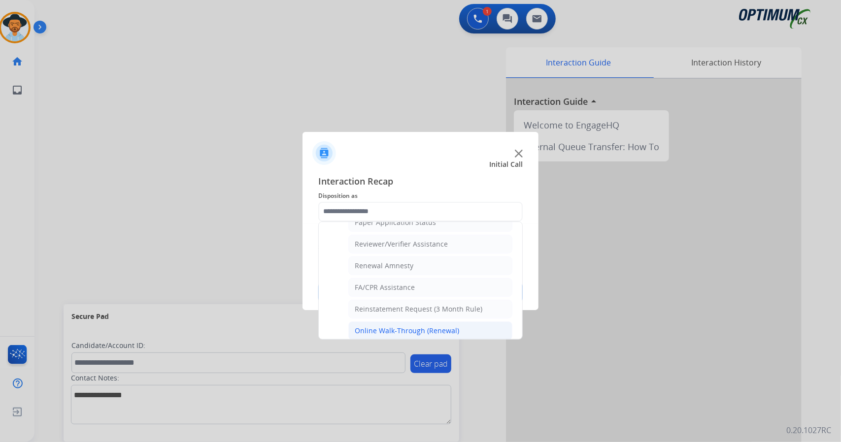
click at [380, 326] on div "Online Walk-Through (Renewal)" at bounding box center [407, 331] width 104 height 10
type input "**********"
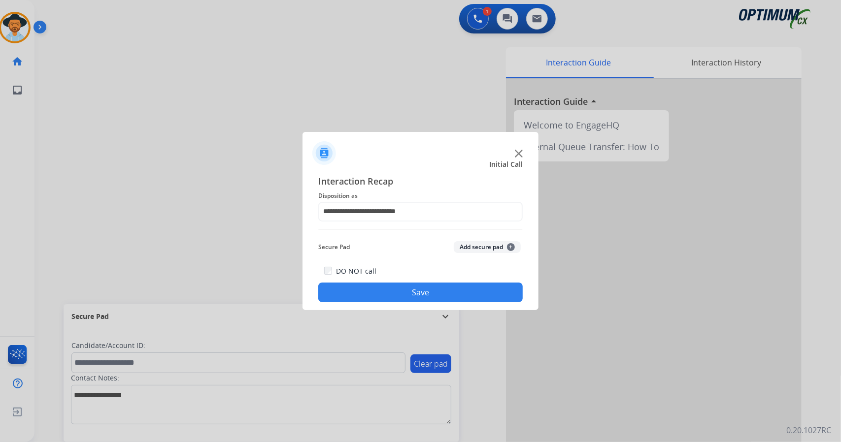
click at [391, 295] on button "Save" at bounding box center [420, 293] width 204 height 20
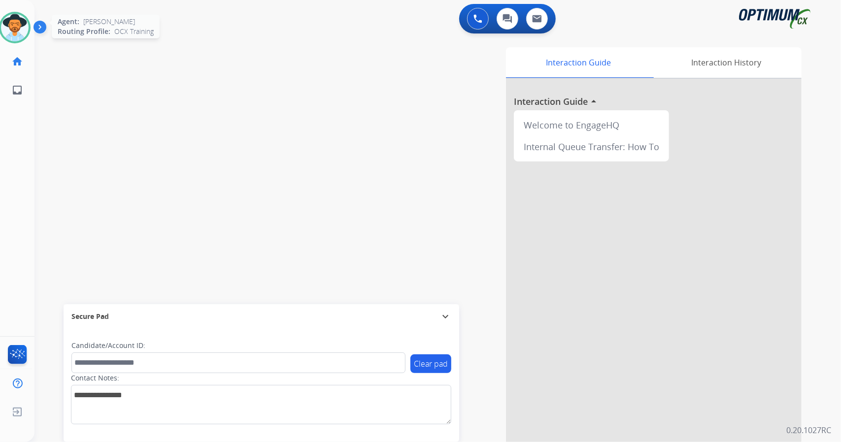
click at [29, 30] on div at bounding box center [15, 28] width 32 height 32
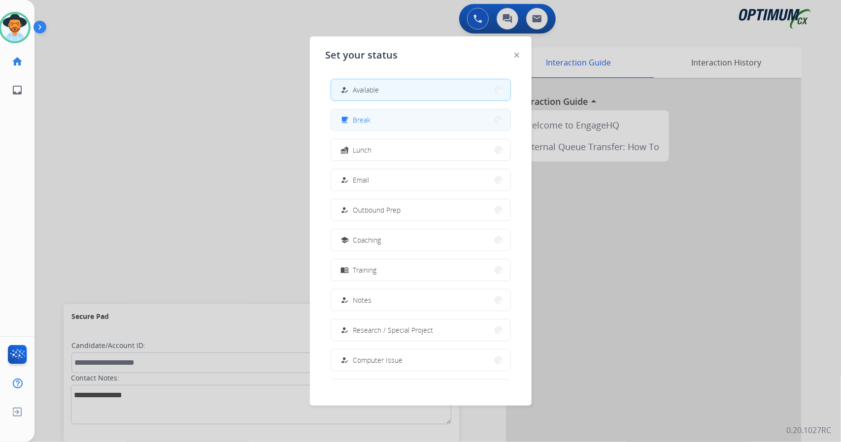
click at [368, 124] on span "Break" at bounding box center [362, 120] width 18 height 10
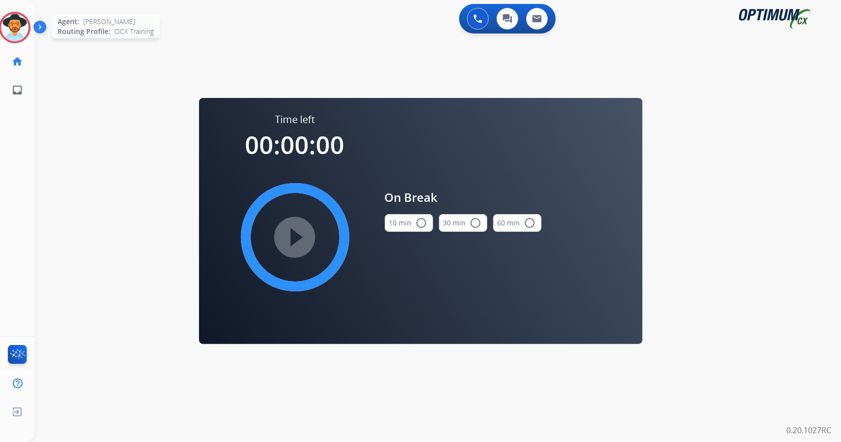
click at [20, 26] on img at bounding box center [15, 28] width 28 height 28
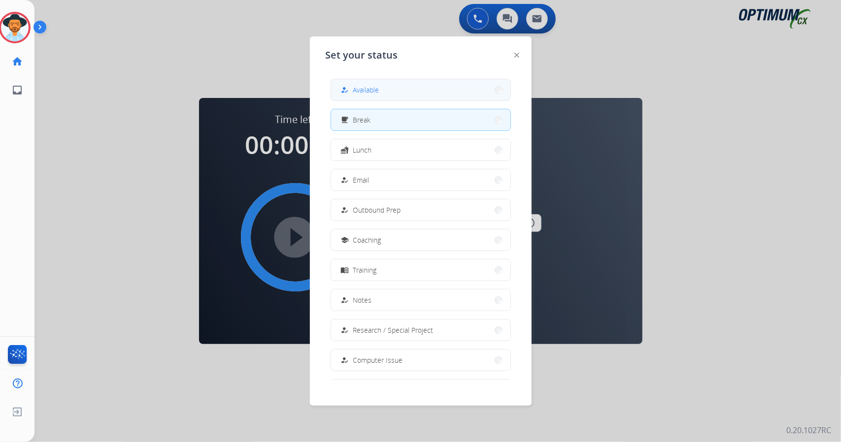
click at [360, 99] on button "how_to_reg Available" at bounding box center [420, 89] width 179 height 21
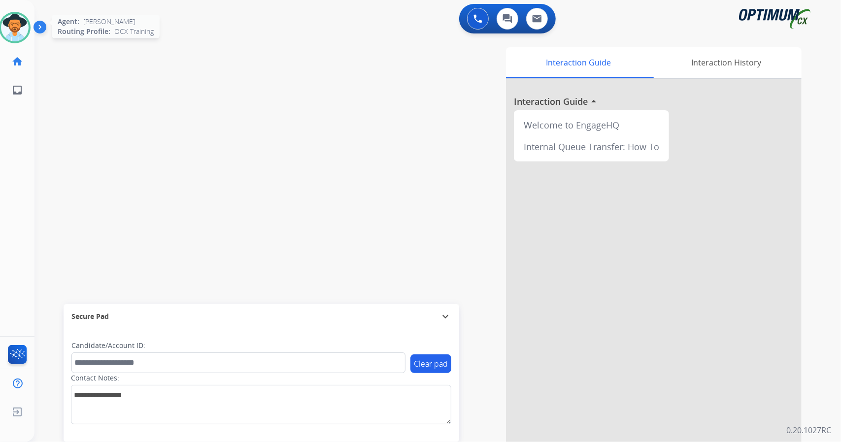
click at [22, 29] on img at bounding box center [15, 28] width 28 height 28
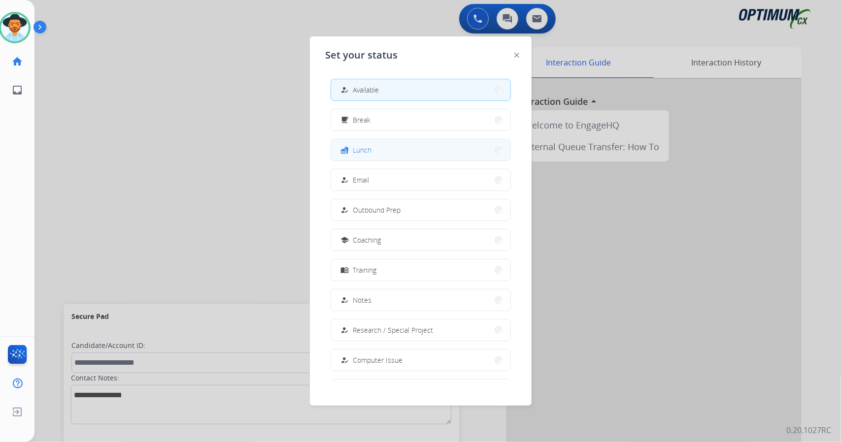
click at [381, 150] on button "fastfood Lunch" at bounding box center [420, 149] width 179 height 21
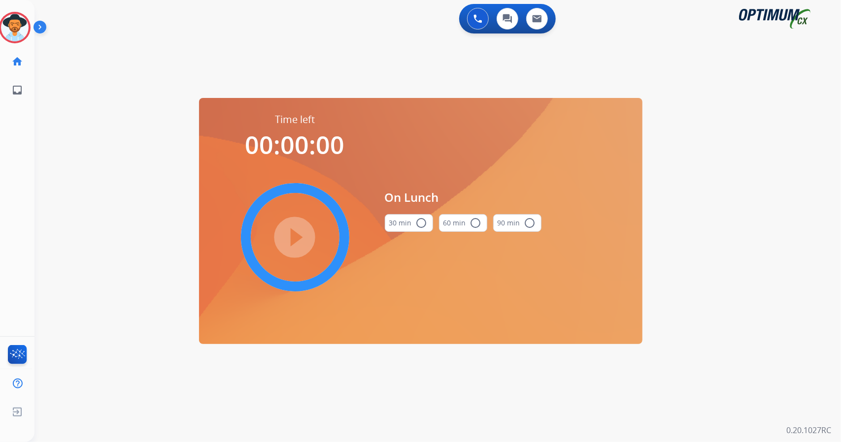
click at [768, 169] on div "0 Voice Interactions 0 Chat Interactions 0 Email Interactions swap_horiz Break …" at bounding box center [437, 221] width 806 height 442
click at [407, 222] on button "30 min radio_button_unchecked" at bounding box center [409, 223] width 48 height 18
click at [294, 231] on mat-icon "play_circle_filled" at bounding box center [295, 237] width 12 height 12
